Goal: Find specific page/section: Find specific page/section

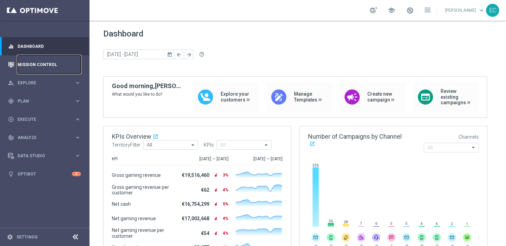
click at [35, 72] on link "Mission Control" at bounding box center [49, 64] width 63 height 18
